Goal: Task Accomplishment & Management: Manage account settings

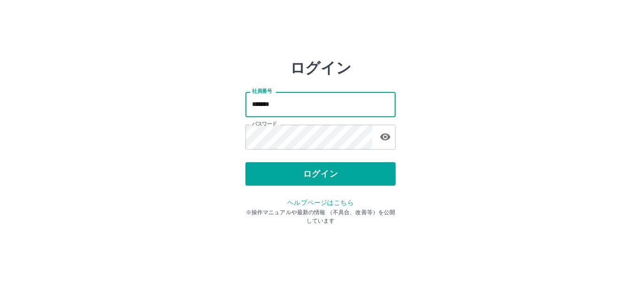
click at [277, 105] on input "*******" at bounding box center [321, 104] width 150 height 25
type input "*******"
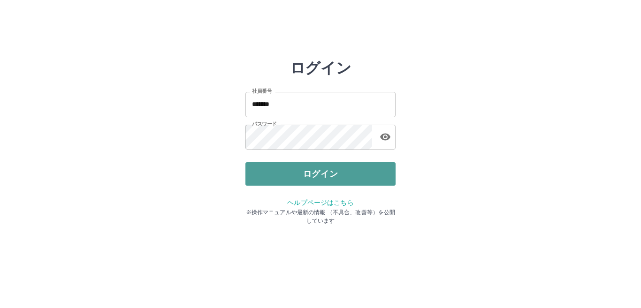
click at [315, 175] on button "ログイン" at bounding box center [321, 173] width 150 height 23
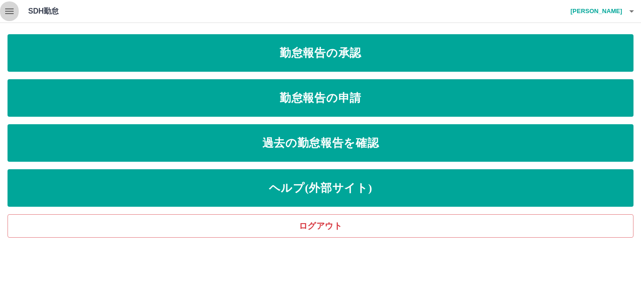
click at [14, 12] on icon "button" at bounding box center [9, 11] width 11 height 11
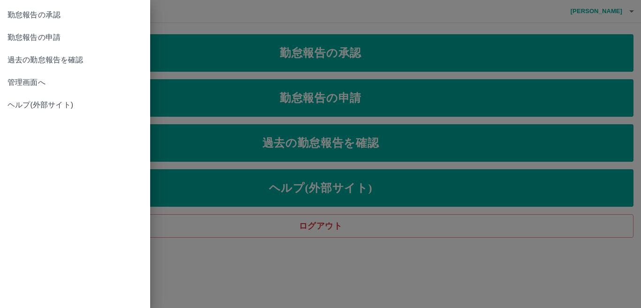
click at [20, 79] on span "管理画面へ" at bounding box center [75, 82] width 135 height 11
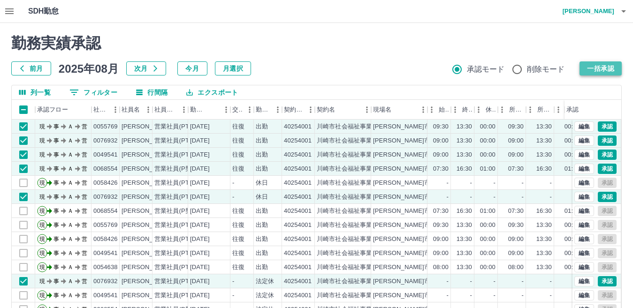
click at [604, 72] on button "一括承認" at bounding box center [601, 69] width 42 height 14
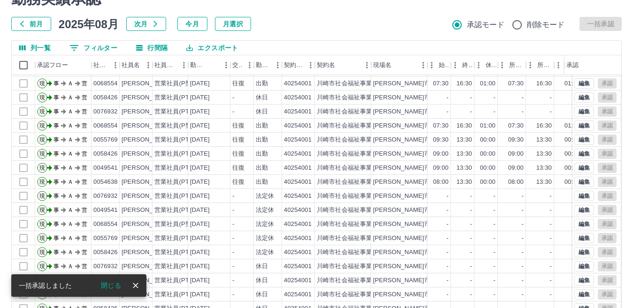
scroll to position [88, 0]
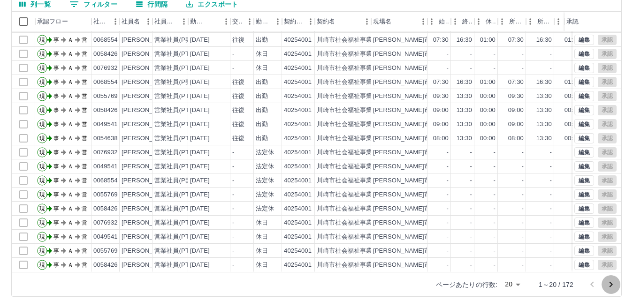
click at [612, 286] on icon "次のページへ" at bounding box center [611, 284] width 11 height 11
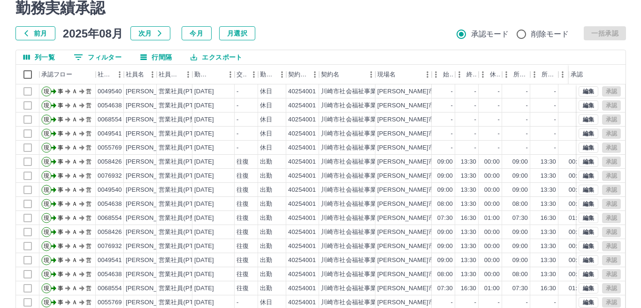
scroll to position [0, 0]
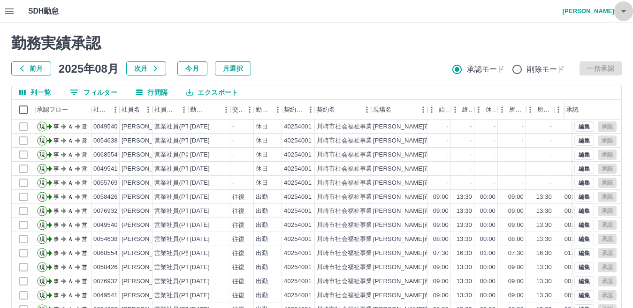
click at [625, 14] on icon "button" at bounding box center [623, 11] width 11 height 11
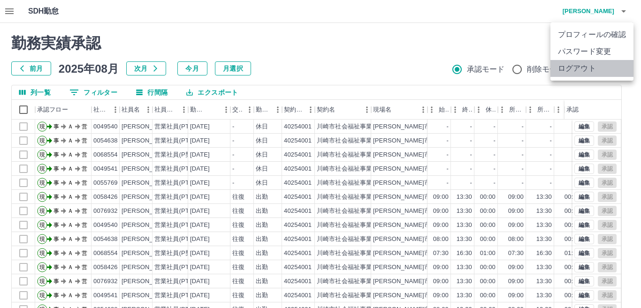
click at [572, 70] on li "ログアウト" at bounding box center [592, 68] width 83 height 17
